Goal: Task Accomplishment & Management: Complete application form

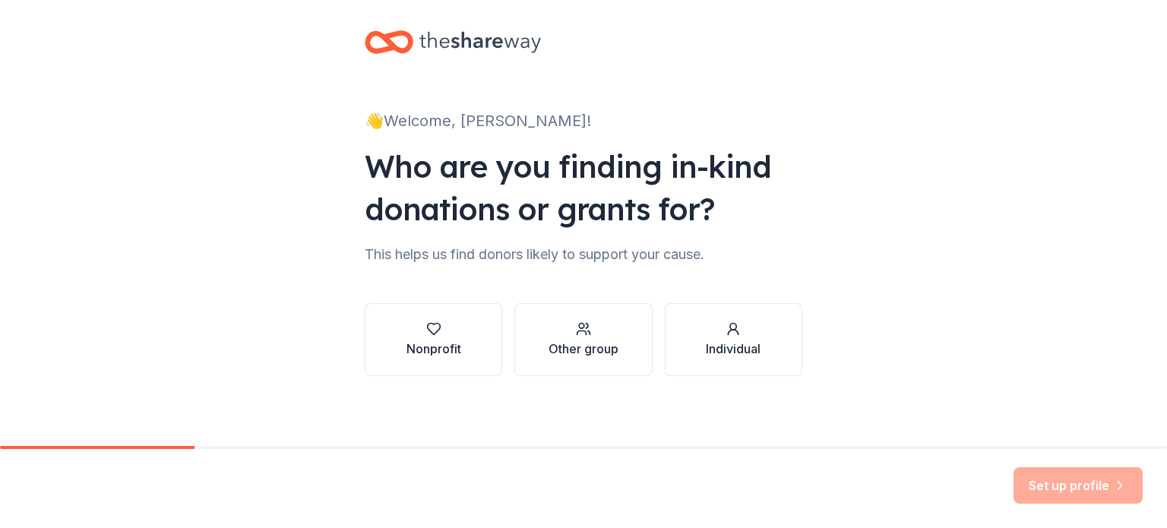
scroll to position [15, 0]
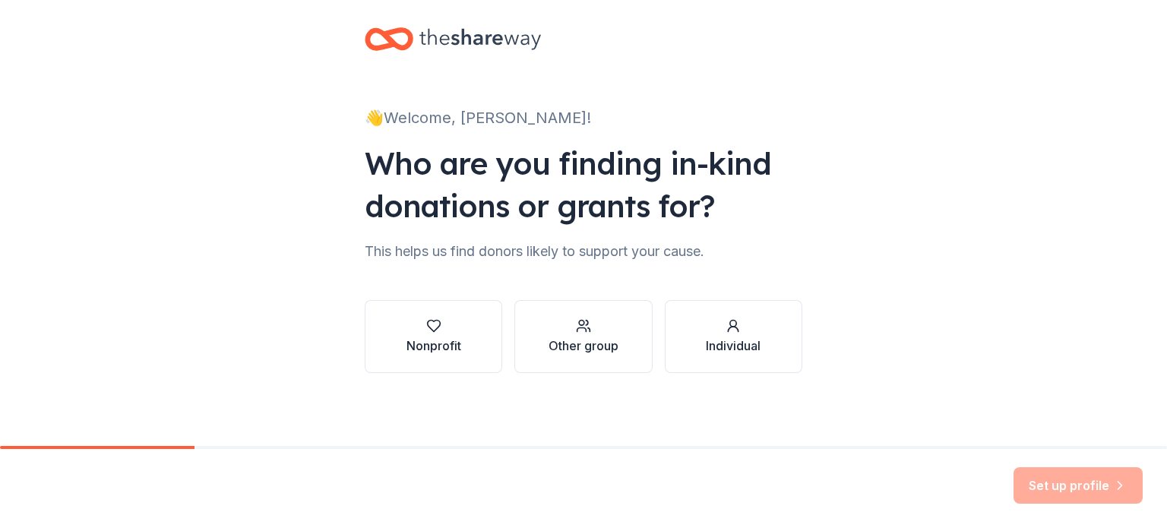
click at [438, 343] on div "Nonprofit" at bounding box center [434, 346] width 55 height 18
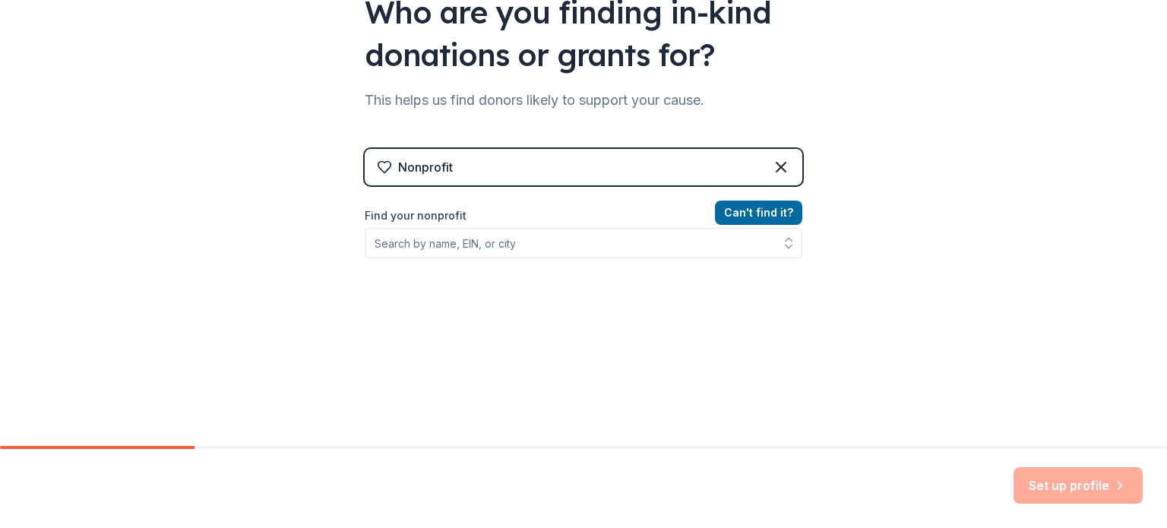
scroll to position [167, 0]
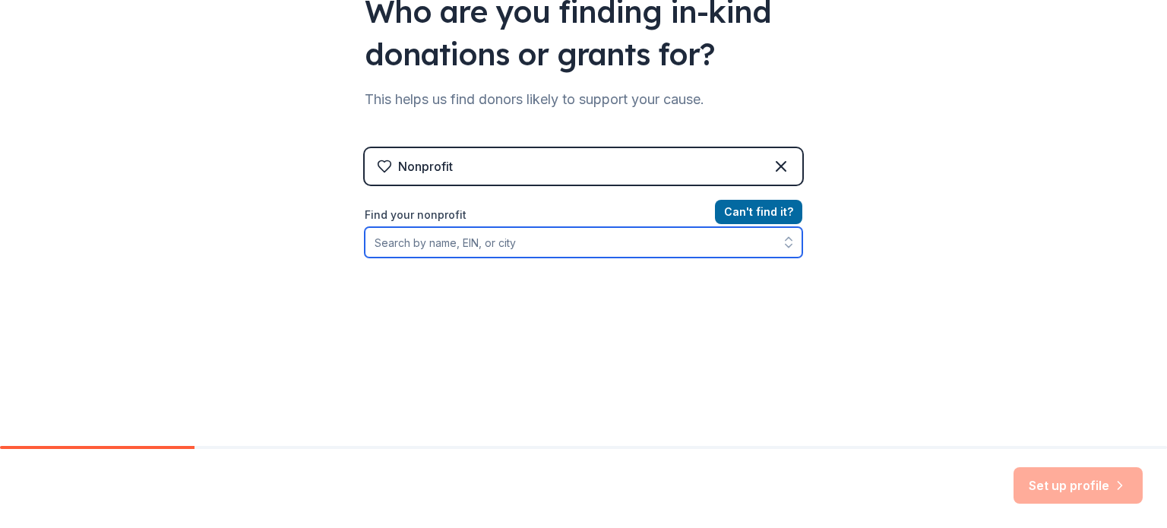
click at [435, 238] on input "Find your nonprofit" at bounding box center [584, 242] width 438 height 30
type input "s"
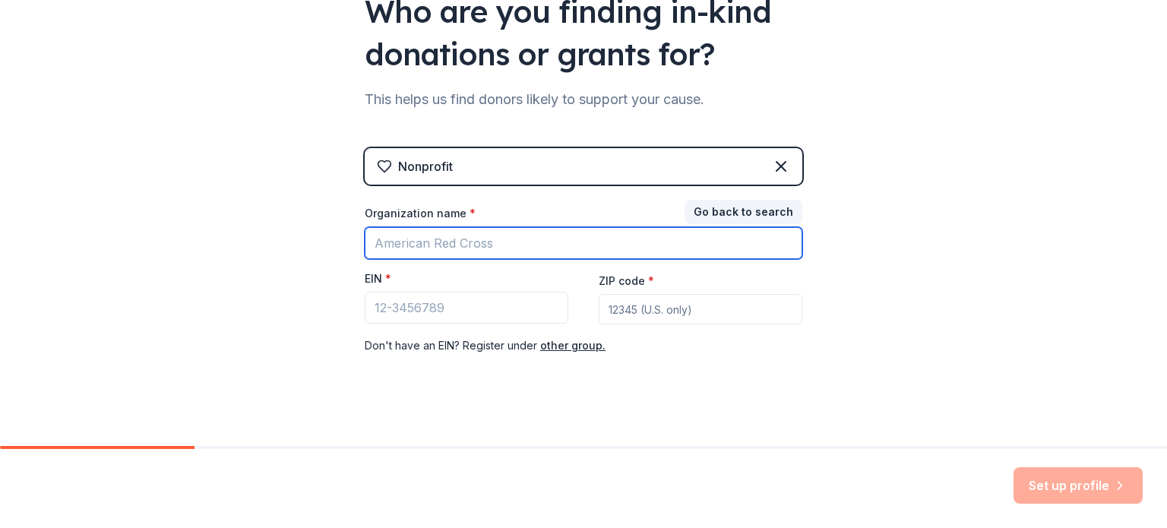
click at [445, 252] on input "Organization name *" at bounding box center [584, 243] width 438 height 32
click at [597, 244] on input "Southwest Behavioral and" at bounding box center [584, 243] width 438 height 32
type input "Southwest Behavioral and Health Services"
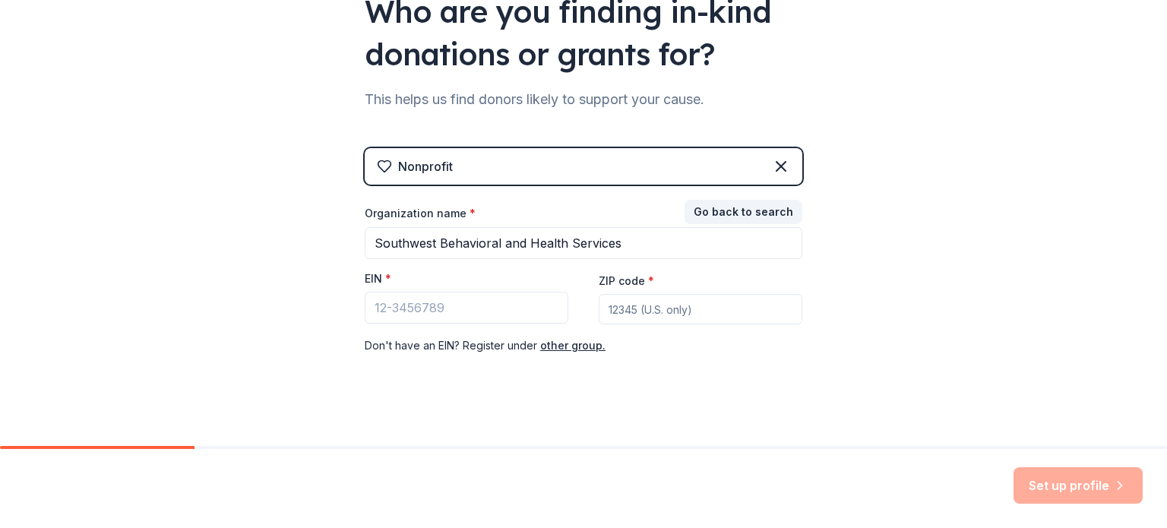
click at [565, 353] on button "other group." at bounding box center [572, 346] width 65 height 18
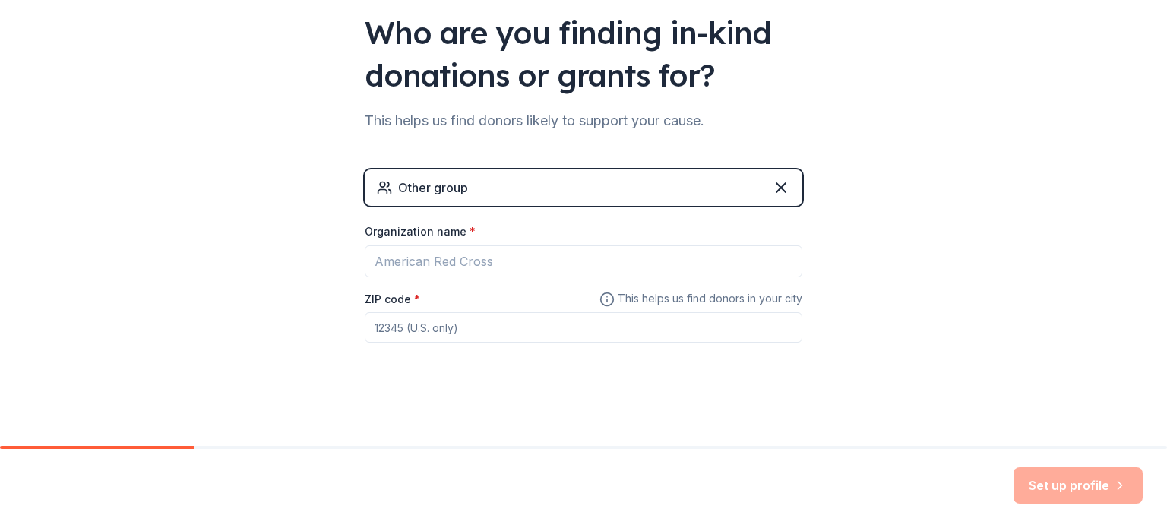
scroll to position [146, 0]
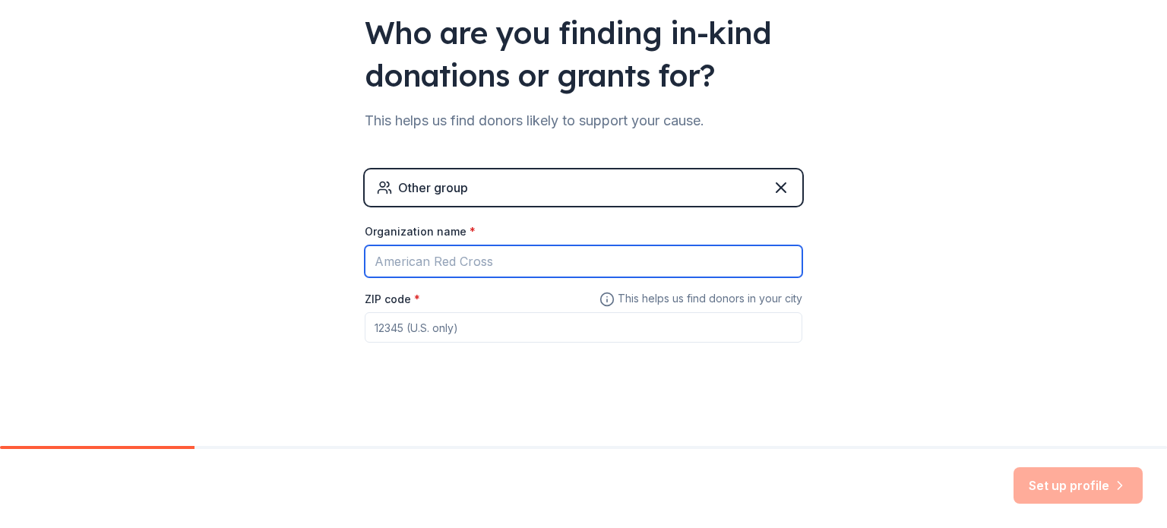
click at [457, 267] on input "Organization name *" at bounding box center [584, 261] width 438 height 32
type input "Southwest Behavioral and Health Services"
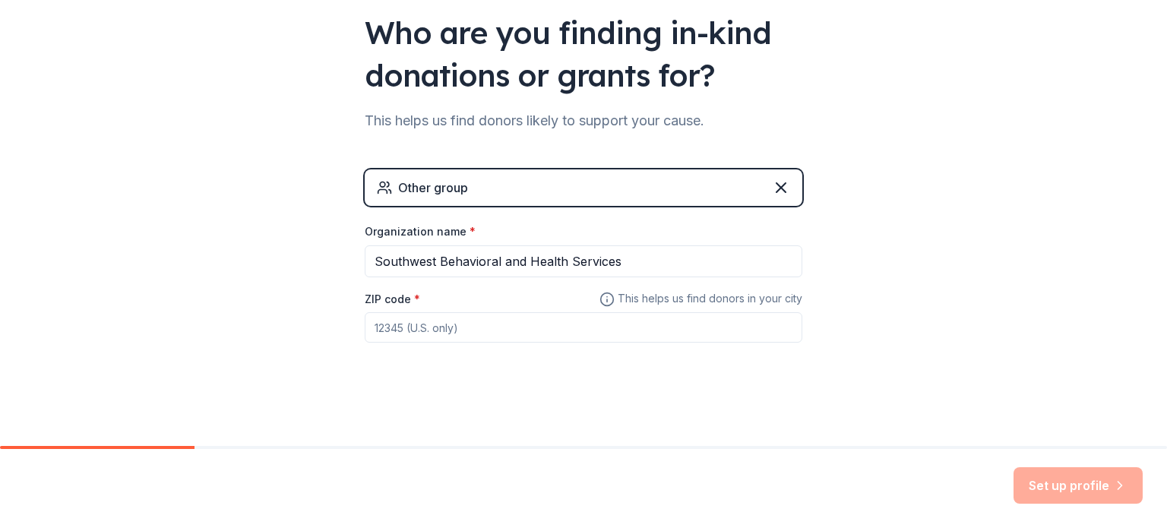
click at [467, 333] on input "ZIP code *" at bounding box center [584, 327] width 438 height 30
type input "85353"
click at [1100, 478] on button "Set up profile" at bounding box center [1078, 485] width 129 height 36
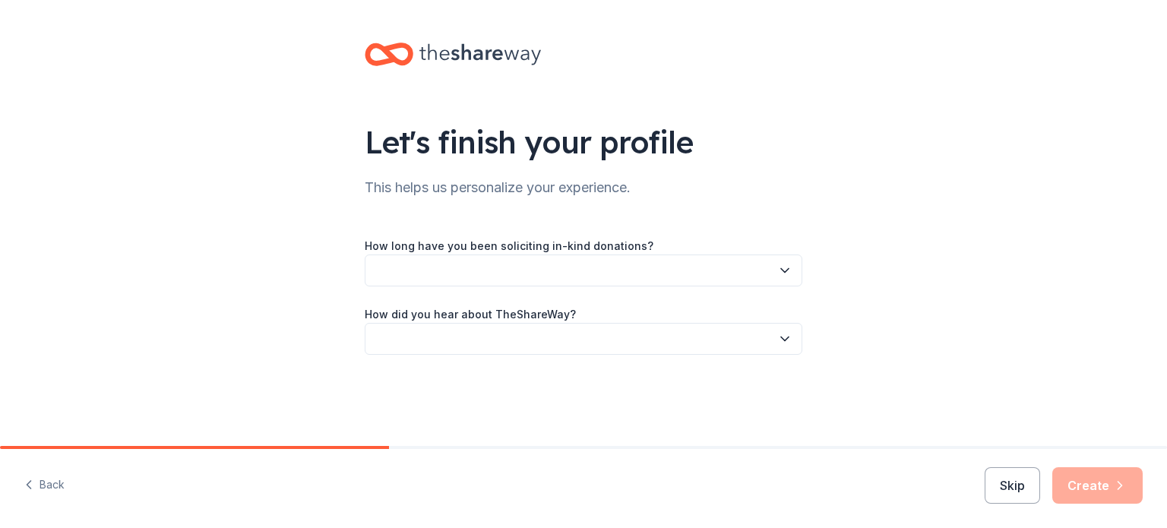
click at [466, 274] on button "button" at bounding box center [584, 271] width 438 height 32
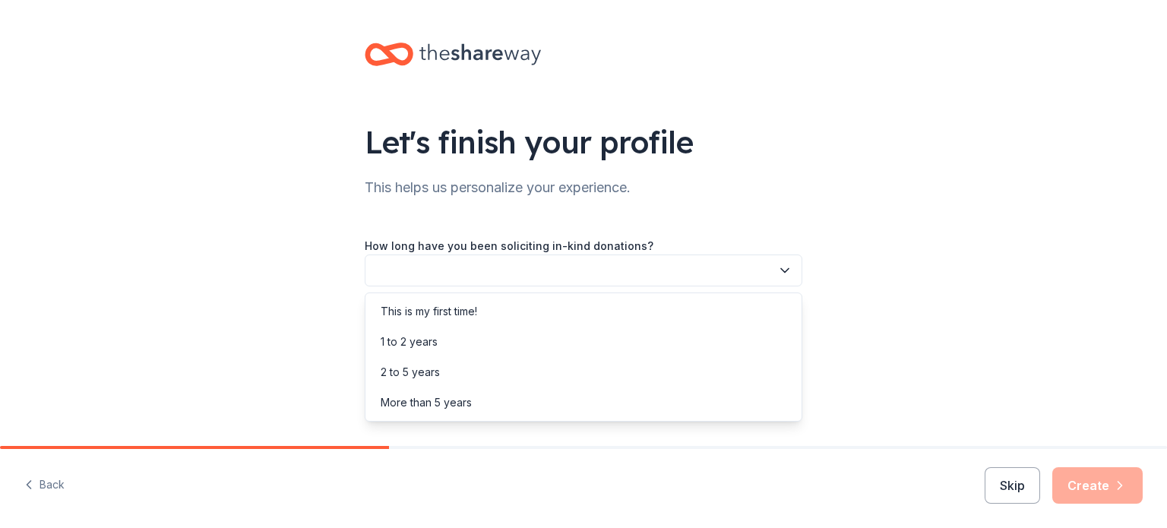
click at [486, 322] on div "This is my first time!" at bounding box center [584, 311] width 430 height 30
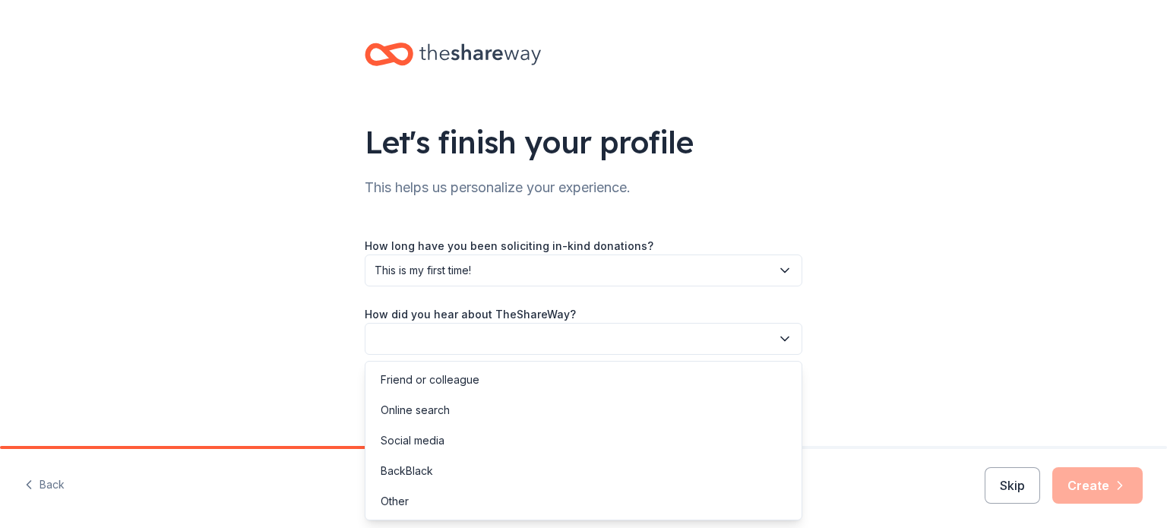
click at [480, 343] on button "button" at bounding box center [584, 339] width 438 height 32
click at [490, 413] on div "Online search" at bounding box center [584, 410] width 430 height 30
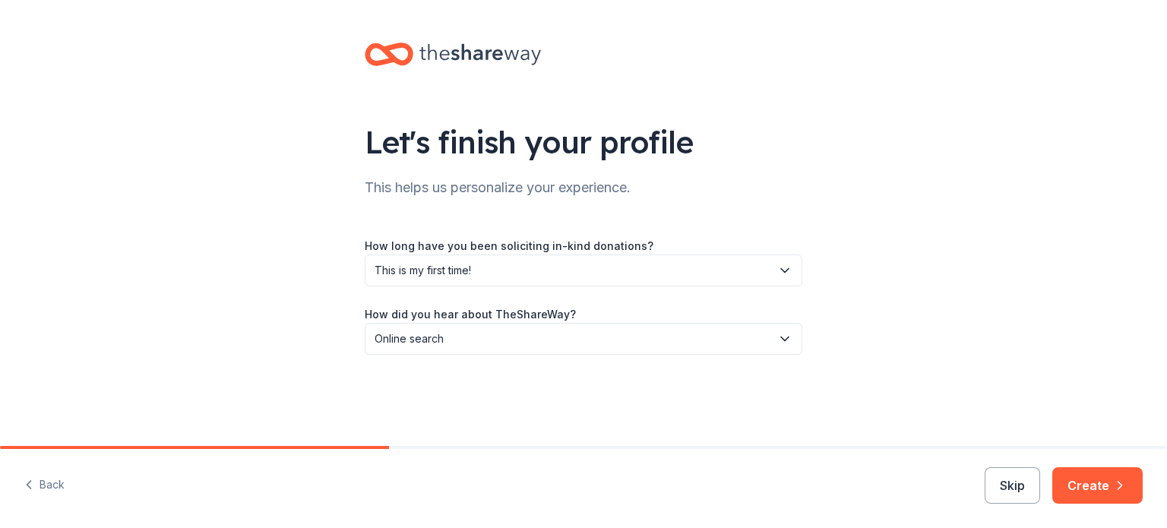
click at [1108, 495] on button "Create" at bounding box center [1097, 485] width 90 height 36
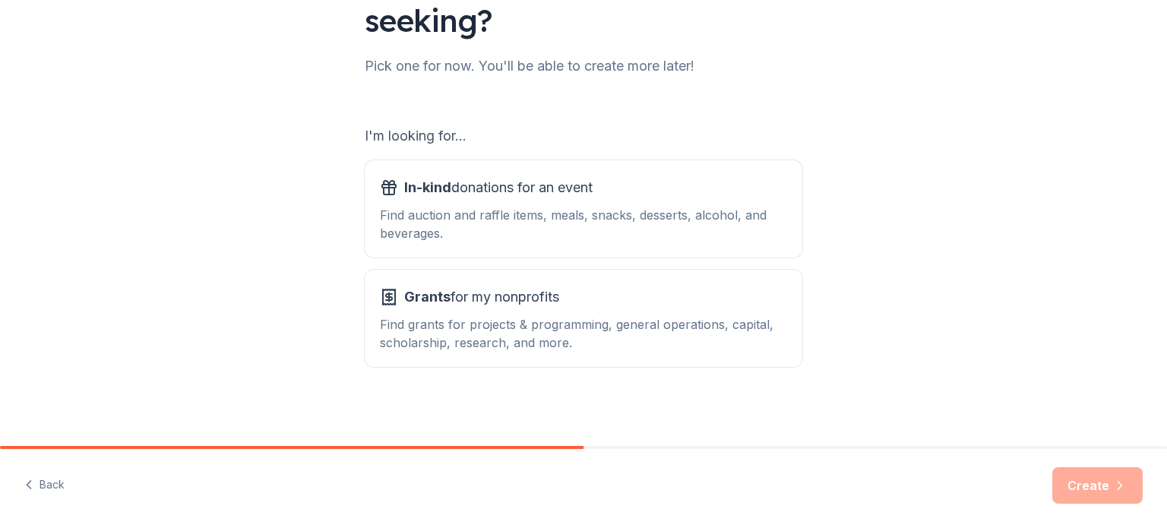
scroll to position [167, 0]
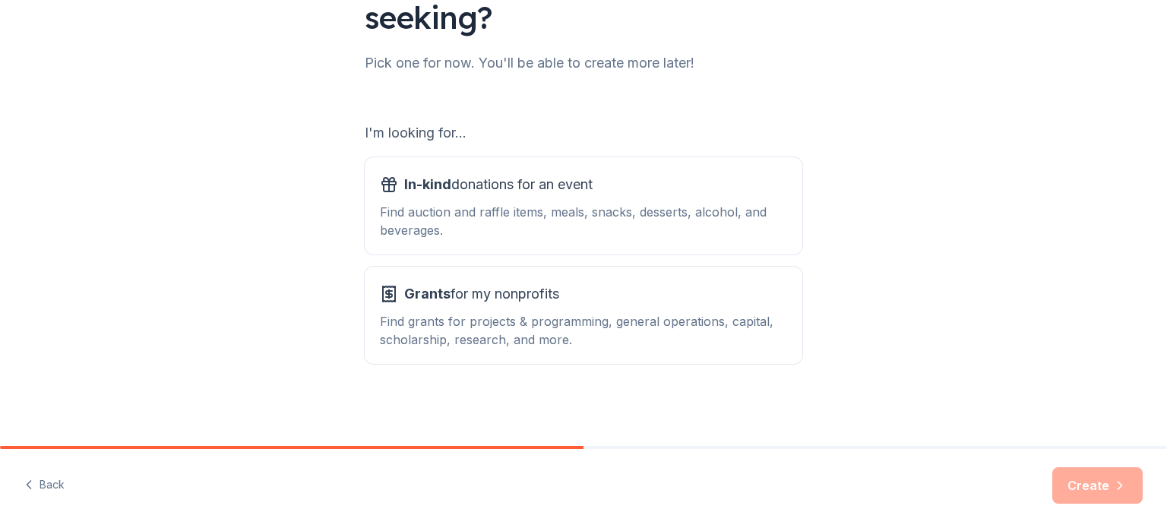
click at [612, 229] on div "Find auction and raffle items, meals, snacks, desserts, alcohol, and beverages." at bounding box center [583, 221] width 407 height 36
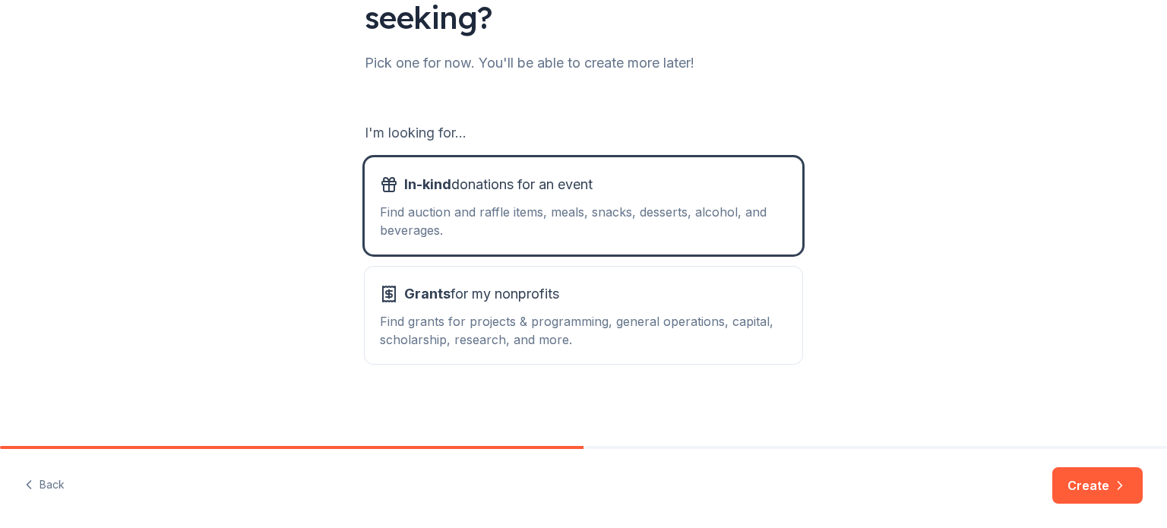
click at [626, 315] on div "Find grants for projects & programming, general operations, capital, scholarshi…" at bounding box center [583, 330] width 407 height 36
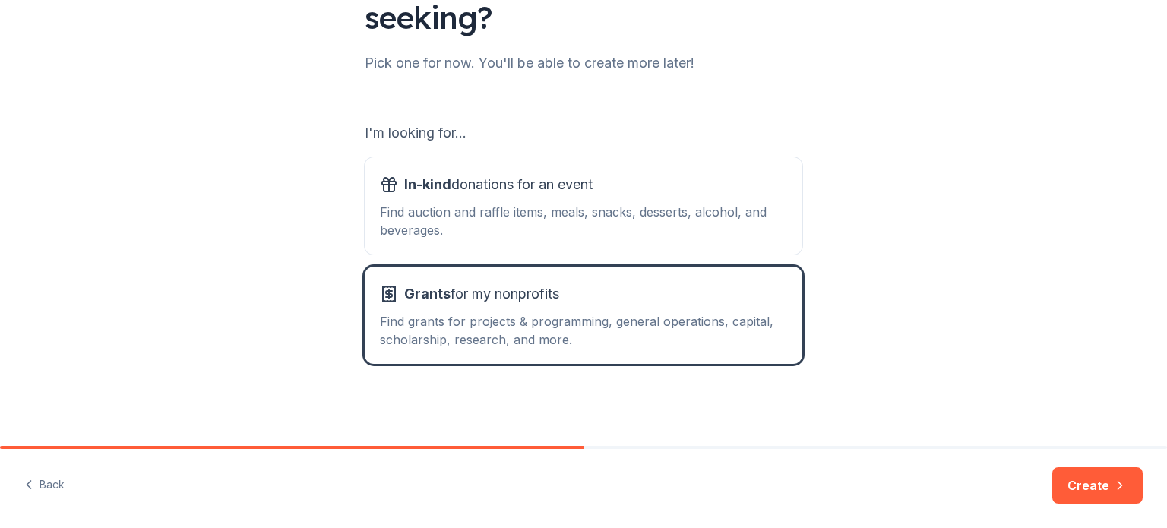
click at [608, 230] on div "Find auction and raffle items, meals, snacks, desserts, alcohol, and beverages." at bounding box center [583, 221] width 407 height 36
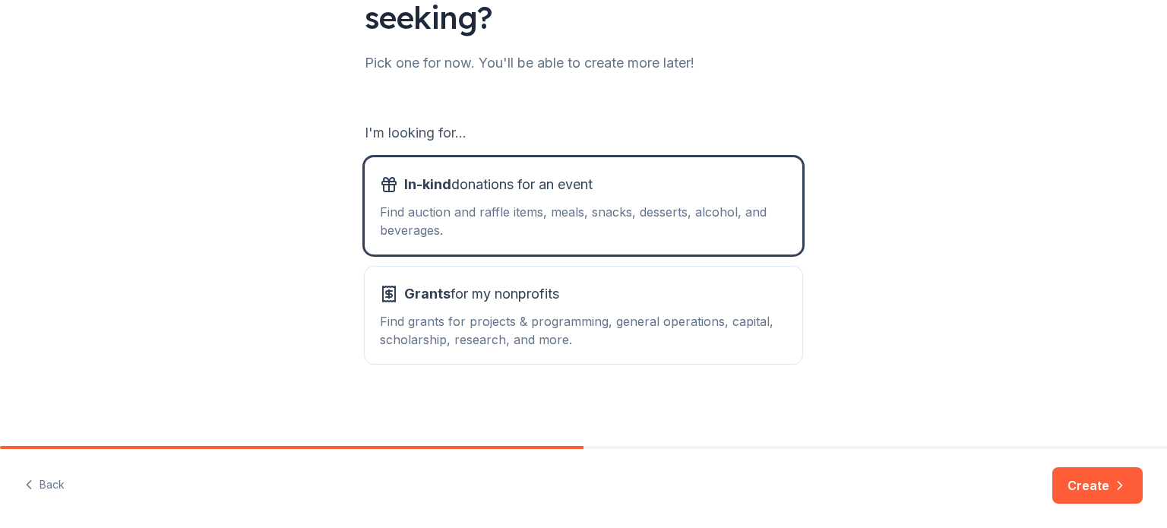
click at [1086, 495] on button "Create" at bounding box center [1097, 485] width 90 height 36
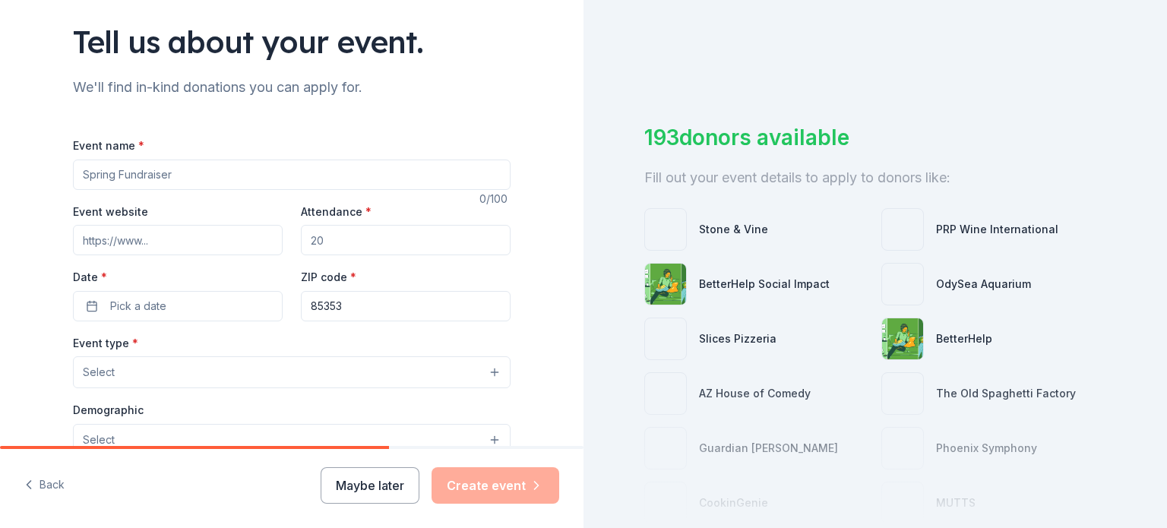
scroll to position [152, 0]
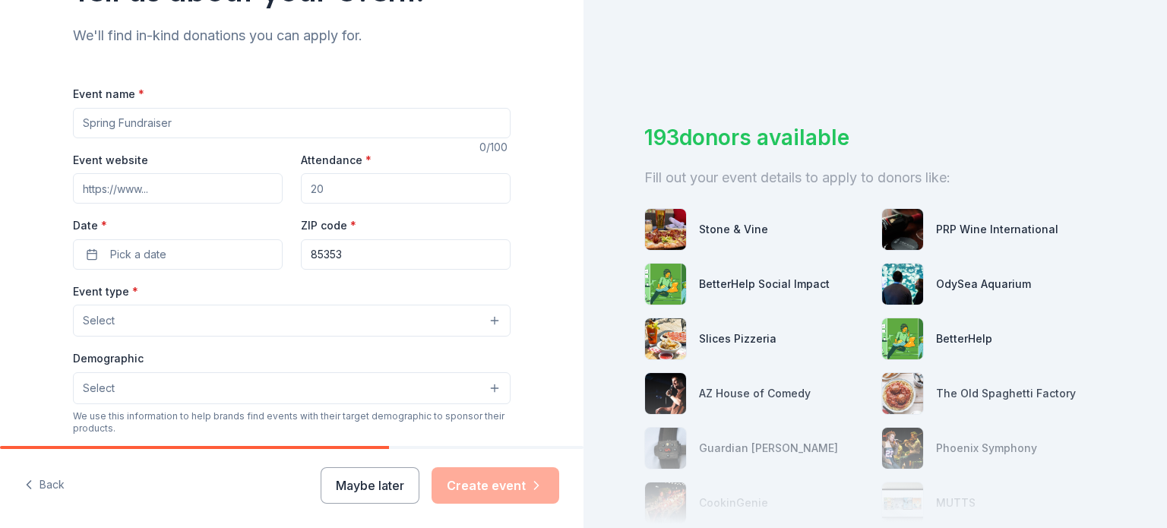
click at [198, 121] on input "Event name *" at bounding box center [292, 123] width 438 height 30
type input "S"
type input "Ongoing raffles and gifts for members"
drag, startPoint x: 377, startPoint y: 182, endPoint x: 286, endPoint y: 185, distance: 90.5
click at [286, 185] on div "Event website Attendance * Date * Pick a date ZIP code * 85353" at bounding box center [292, 209] width 438 height 119
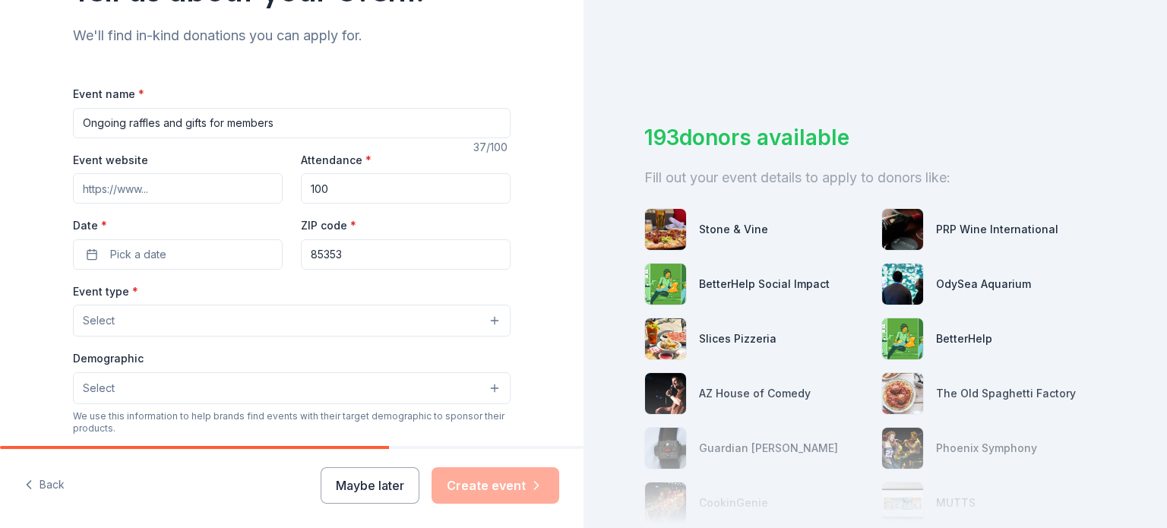
type input "100"
click at [164, 261] on button "Pick a date" at bounding box center [178, 254] width 210 height 30
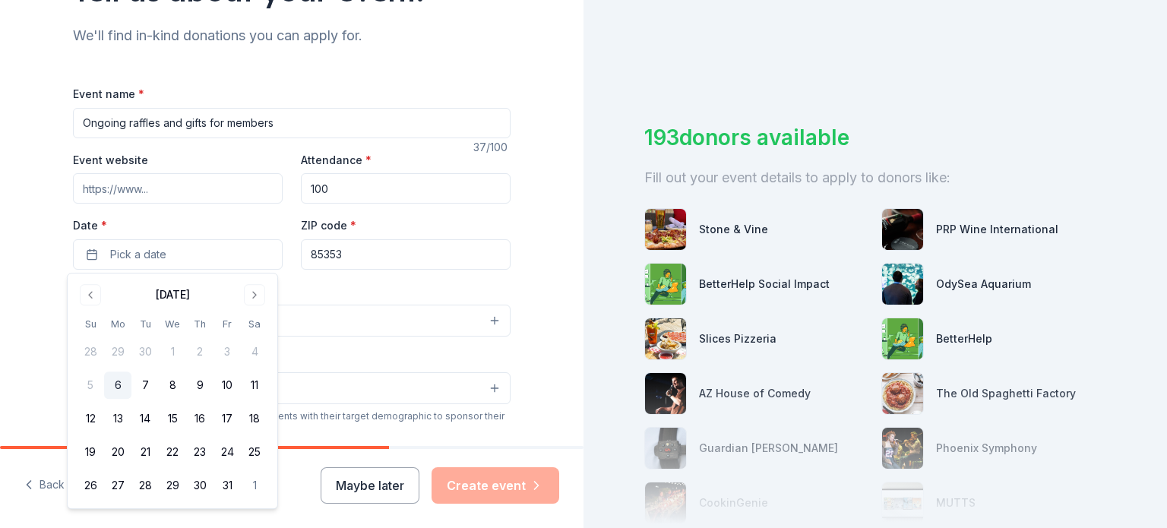
click at [24, 270] on div "Tell us about your event. We'll find in-kind donations you can apply for. Event…" at bounding box center [292, 353] width 584 height 1011
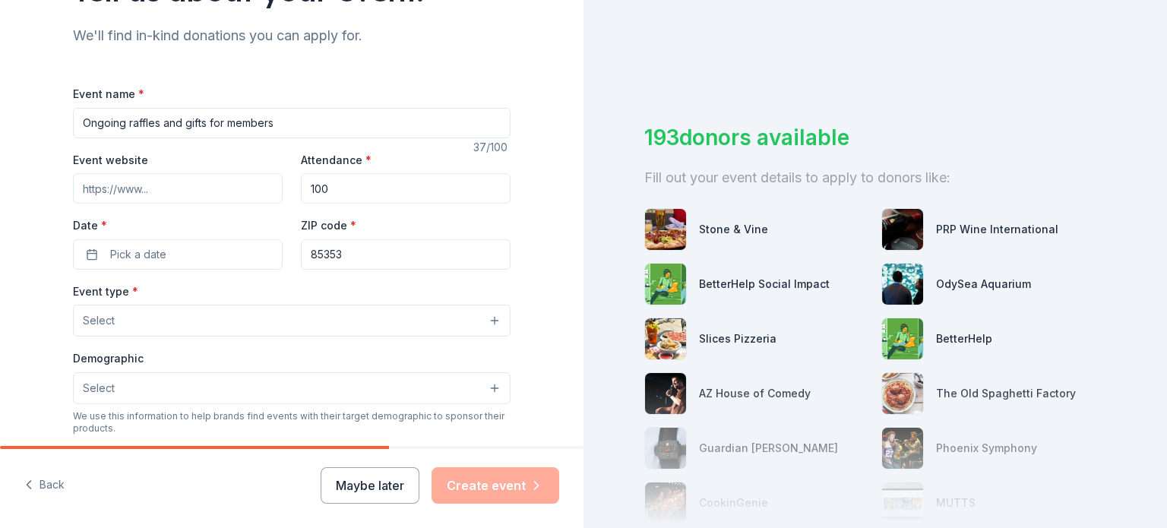
click at [154, 331] on button "Select" at bounding box center [292, 321] width 438 height 32
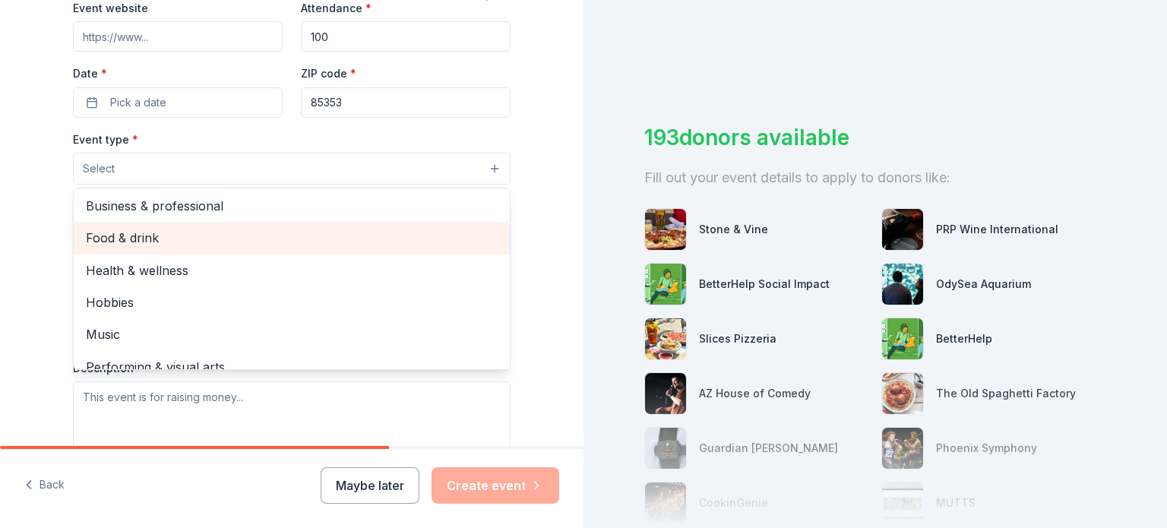
scroll to position [50, 0]
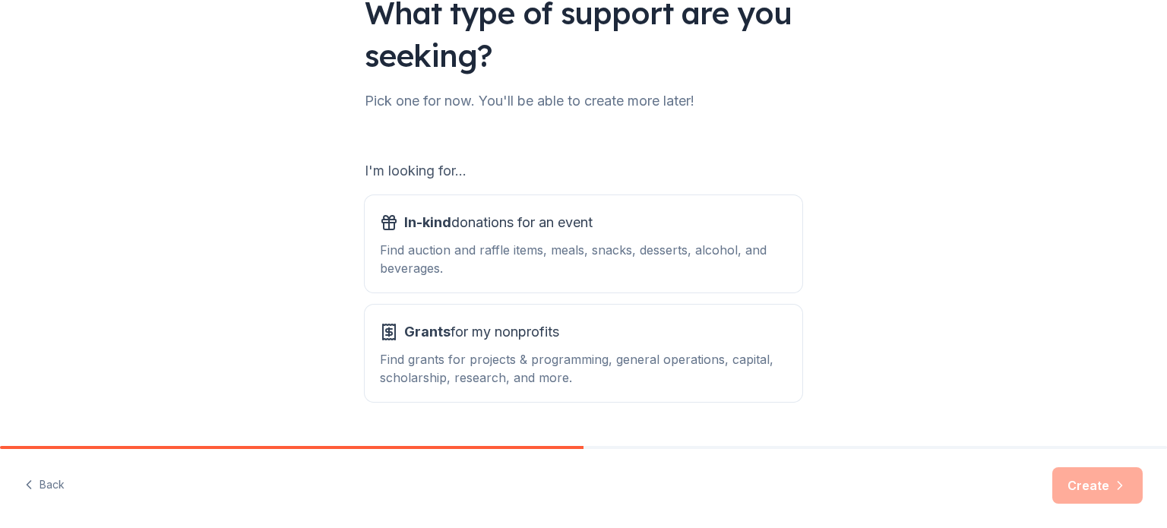
scroll to position [167, 0]
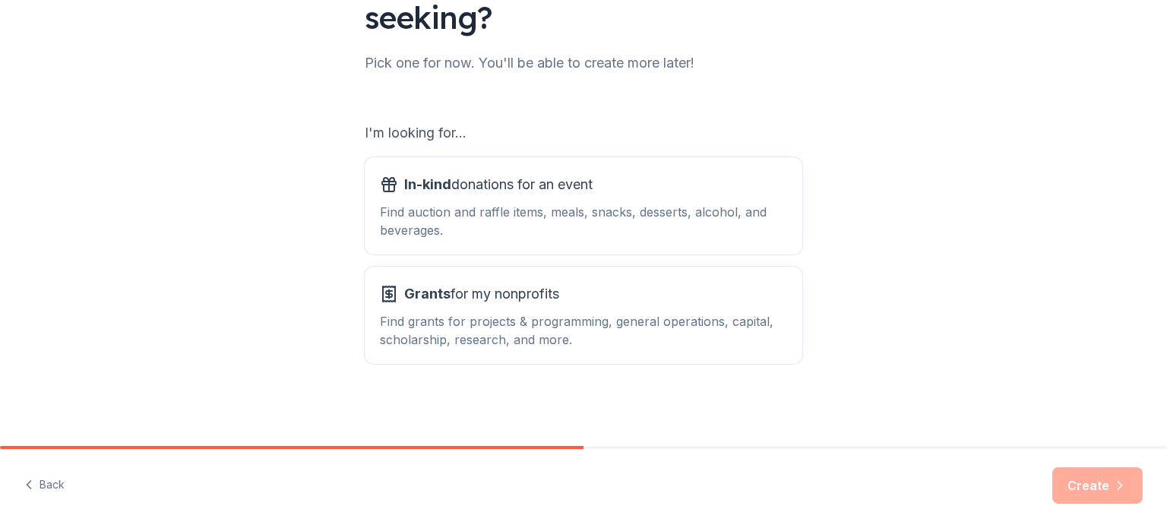
click at [546, 219] on div "Find auction and raffle items, meals, snacks, desserts, alcohol, and beverages." at bounding box center [583, 221] width 407 height 36
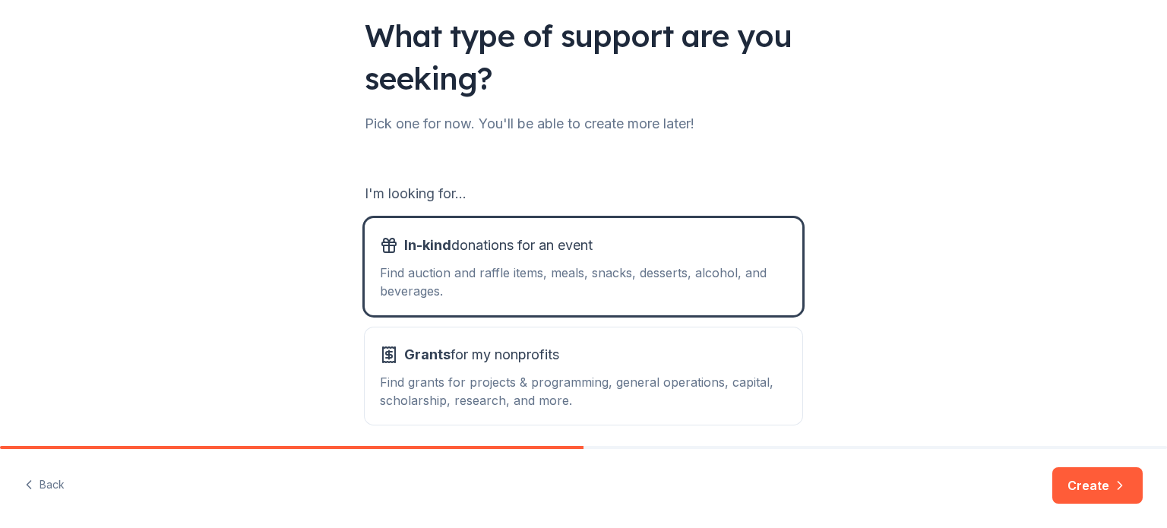
scroll to position [15, 0]
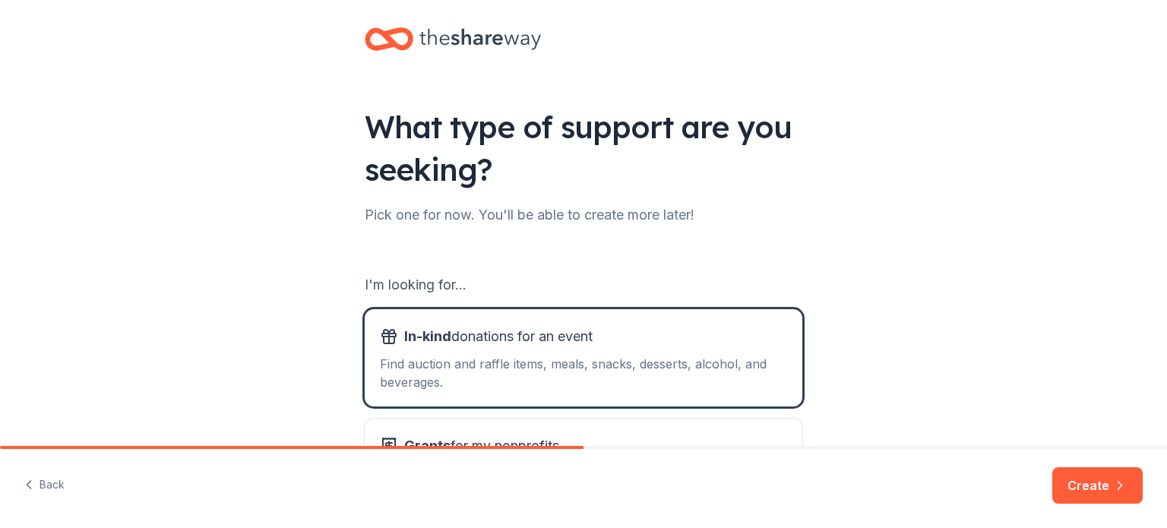
click at [1091, 487] on button "Create" at bounding box center [1097, 485] width 90 height 36
